Goal: Check status: Check status

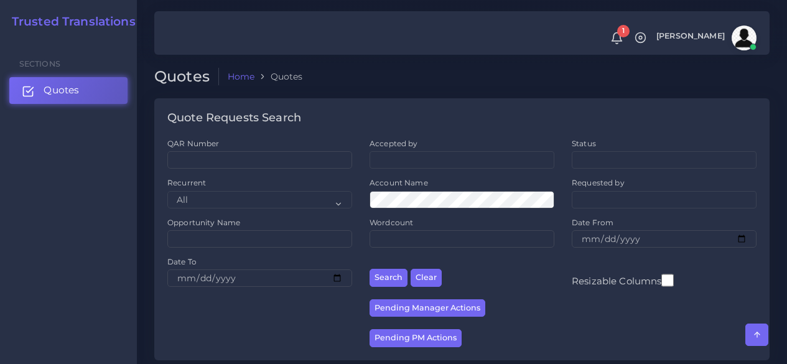
scroll to position [809, 0]
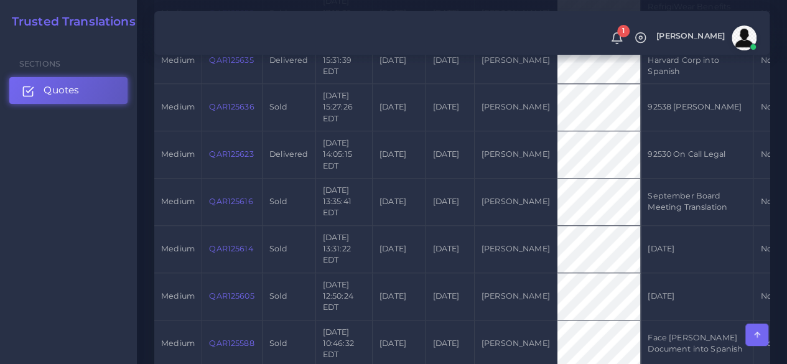
click at [93, 84] on link "Quotes" at bounding box center [68, 90] width 118 height 26
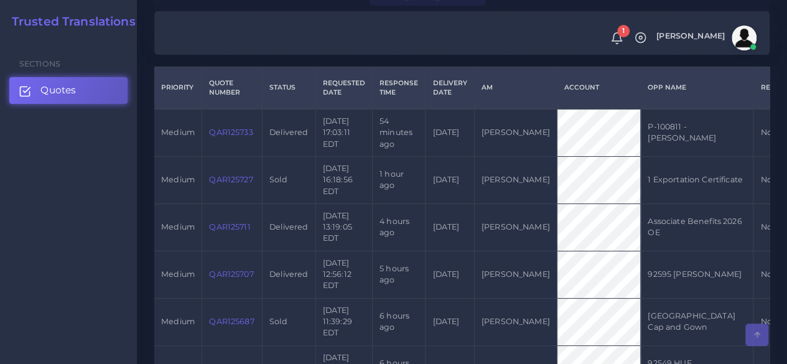
scroll to position [373, 0]
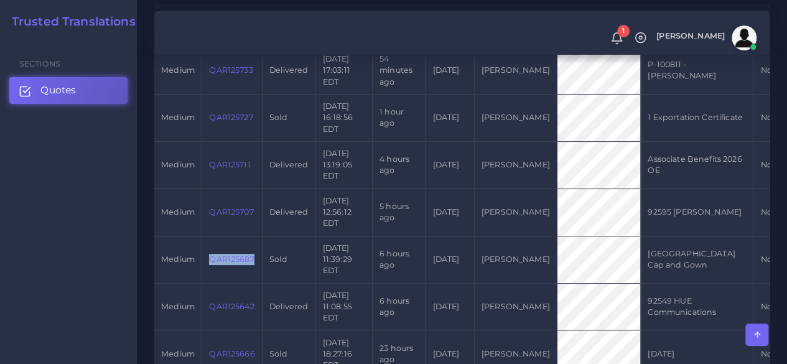
drag, startPoint x: 259, startPoint y: 261, endPoint x: 211, endPoint y: 263, distance: 48.6
click at [211, 263] on td "QAR125687" at bounding box center [232, 259] width 60 height 47
copy link "QAR125687"
drag, startPoint x: 77, startPoint y: 226, endPoint x: 88, endPoint y: 225, distance: 12.0
click at [77, 227] on div "Sections Quotes" at bounding box center [68, 201] width 137 height 325
